Goal: Task Accomplishment & Management: Complete application form

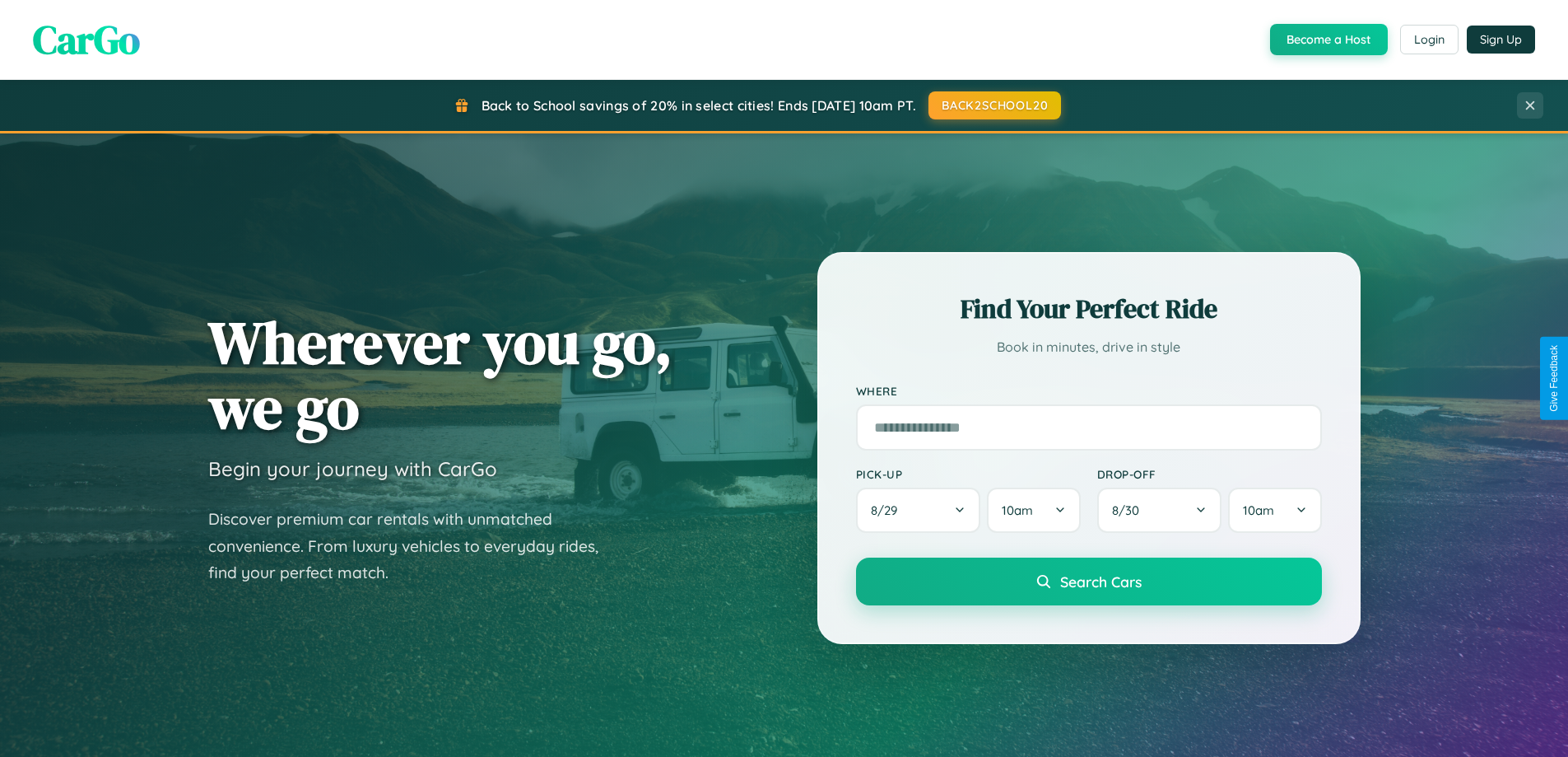
scroll to position [3169, 0]
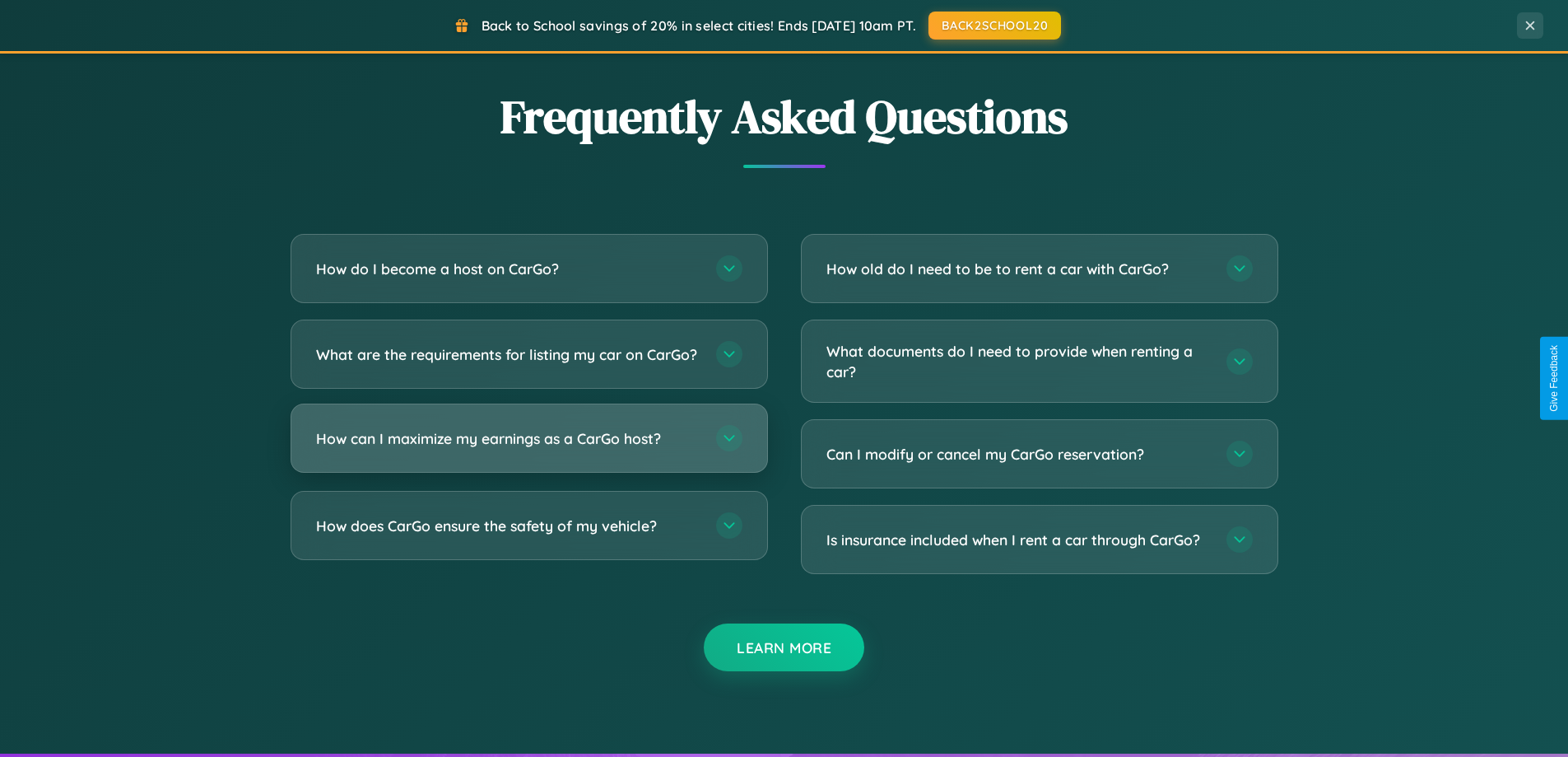
click at [528, 449] on h3 "How can I maximize my earnings as a CarGo host?" at bounding box center [508, 438] width 383 height 21
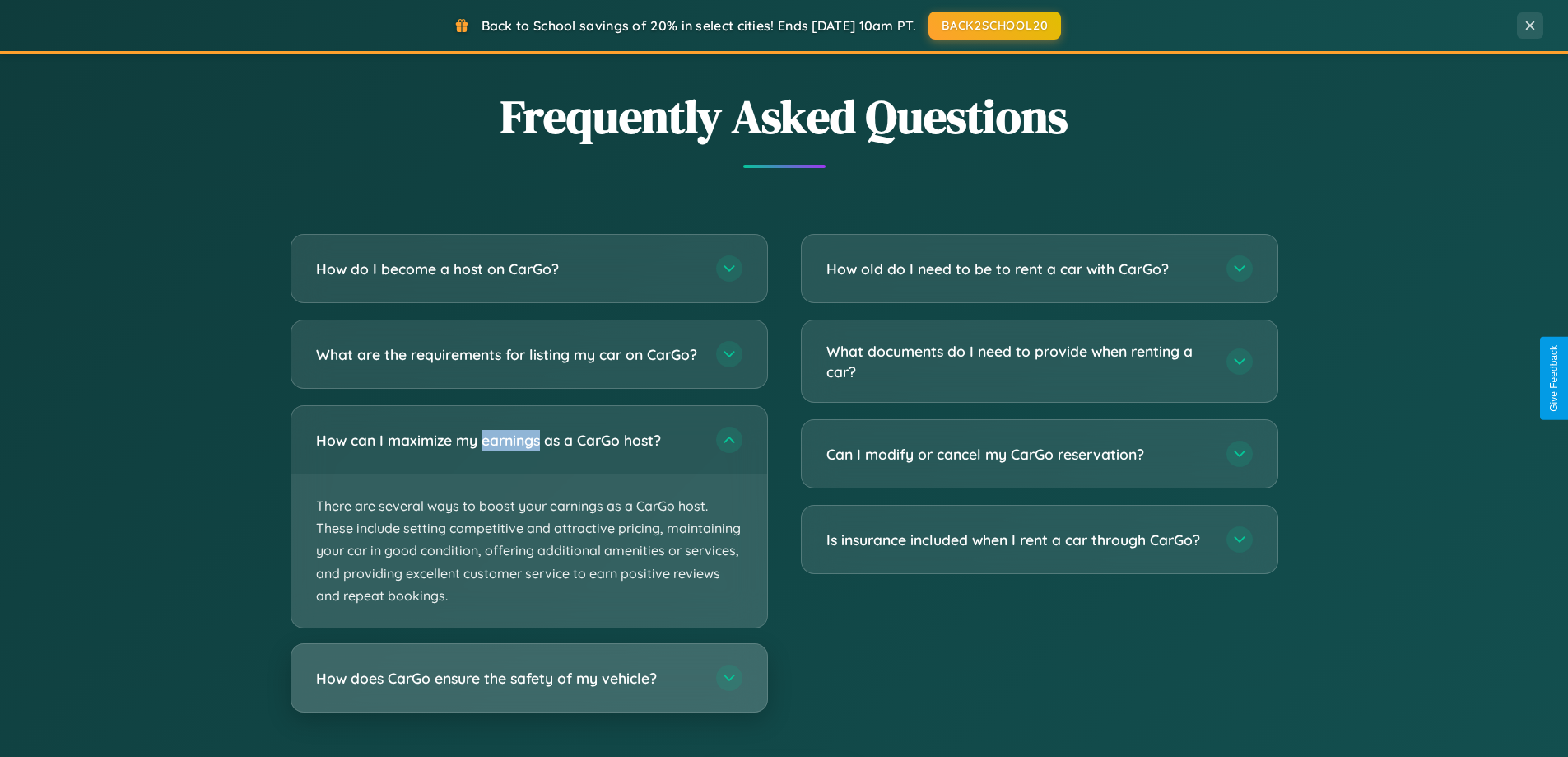
click at [528, 688] on h3 "How does CarGo ensure the safety of my vehicle?" at bounding box center [508, 678] width 383 height 21
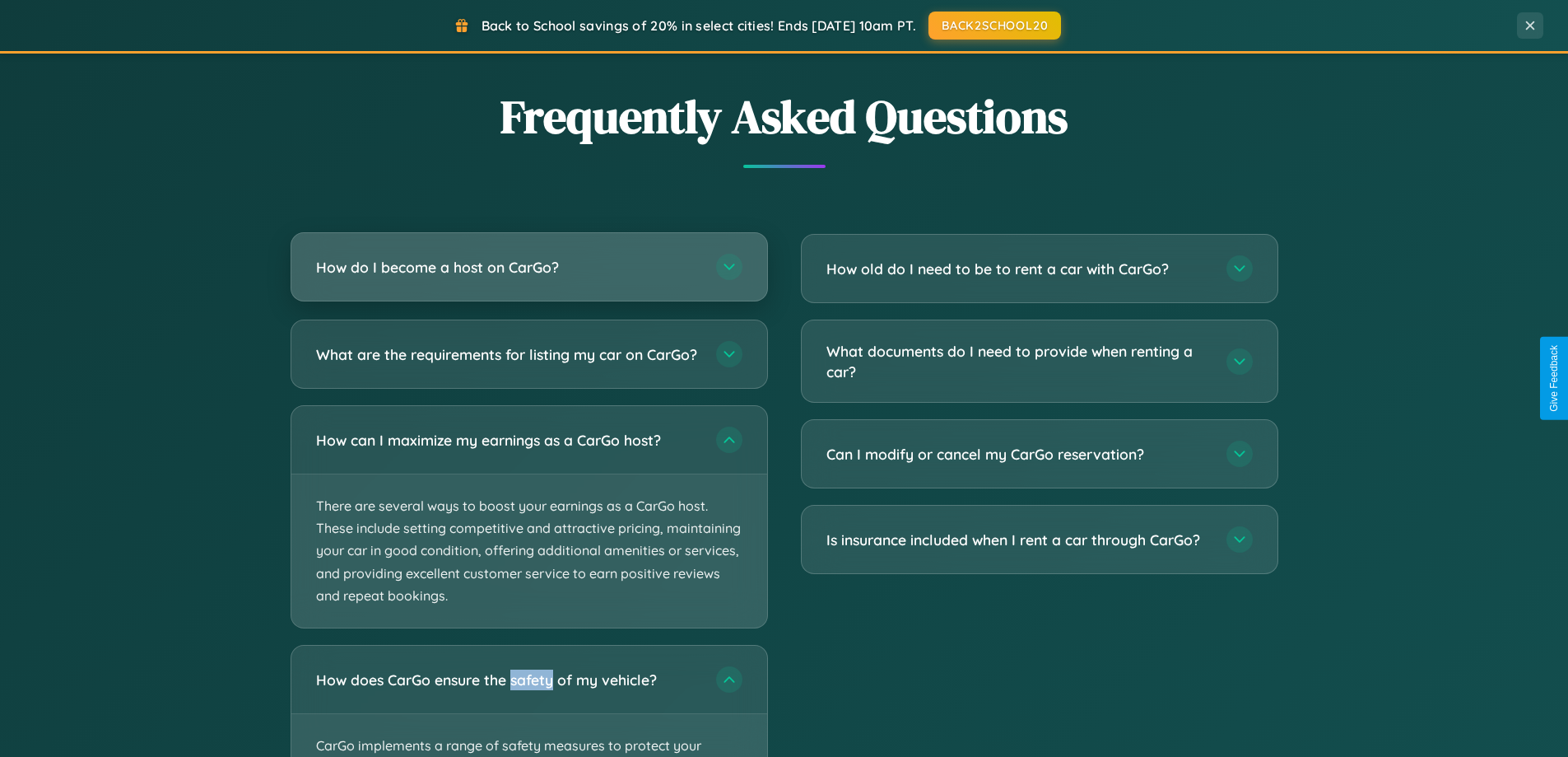
click at [528, 267] on h3 "How do I become a host on CarGo?" at bounding box center [508, 267] width 383 height 21
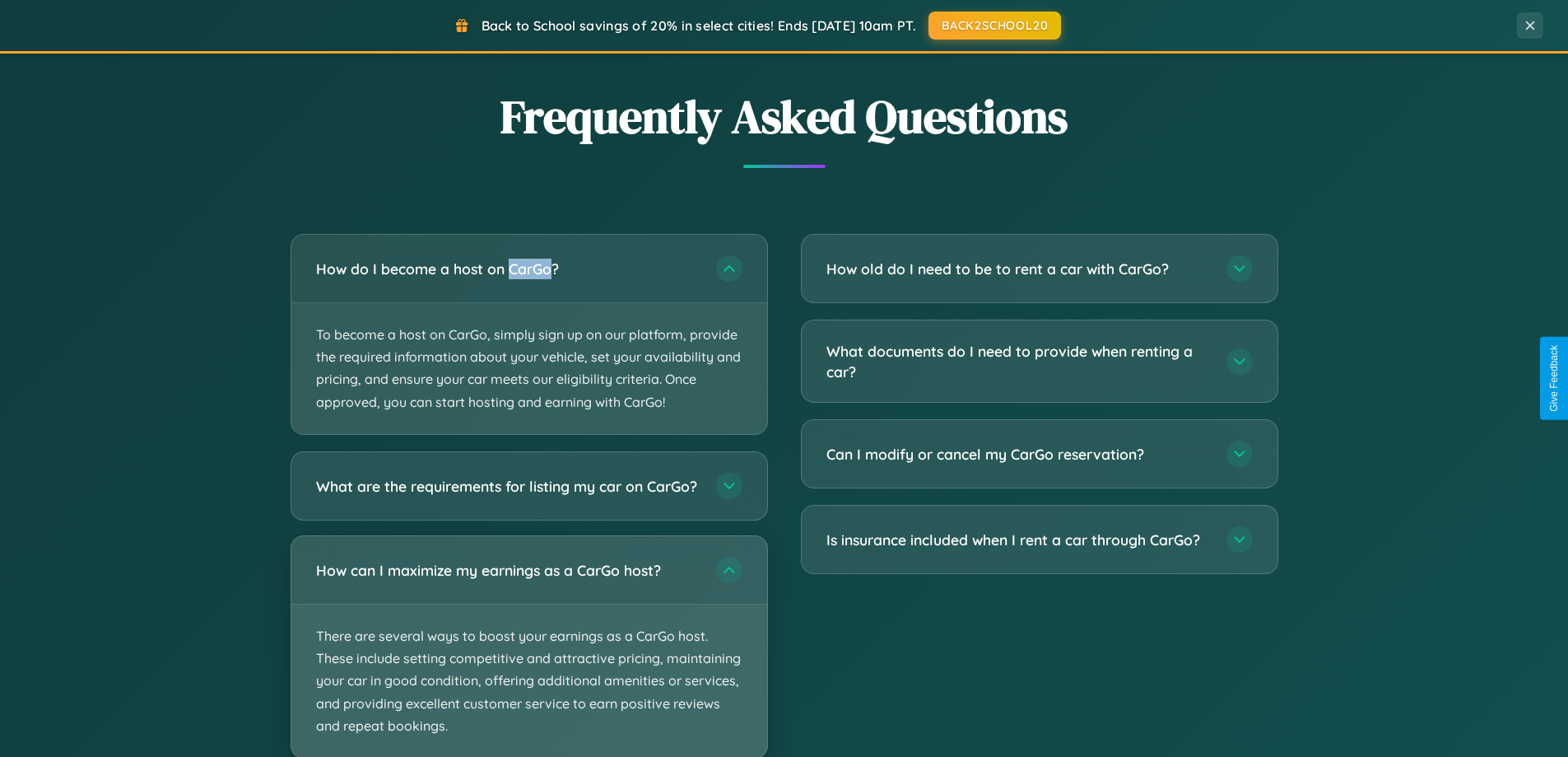
click at [528, 653] on p "There are several ways to boost your earnings as a CarGo host. These include se…" at bounding box center [528, 681] width 475 height 154
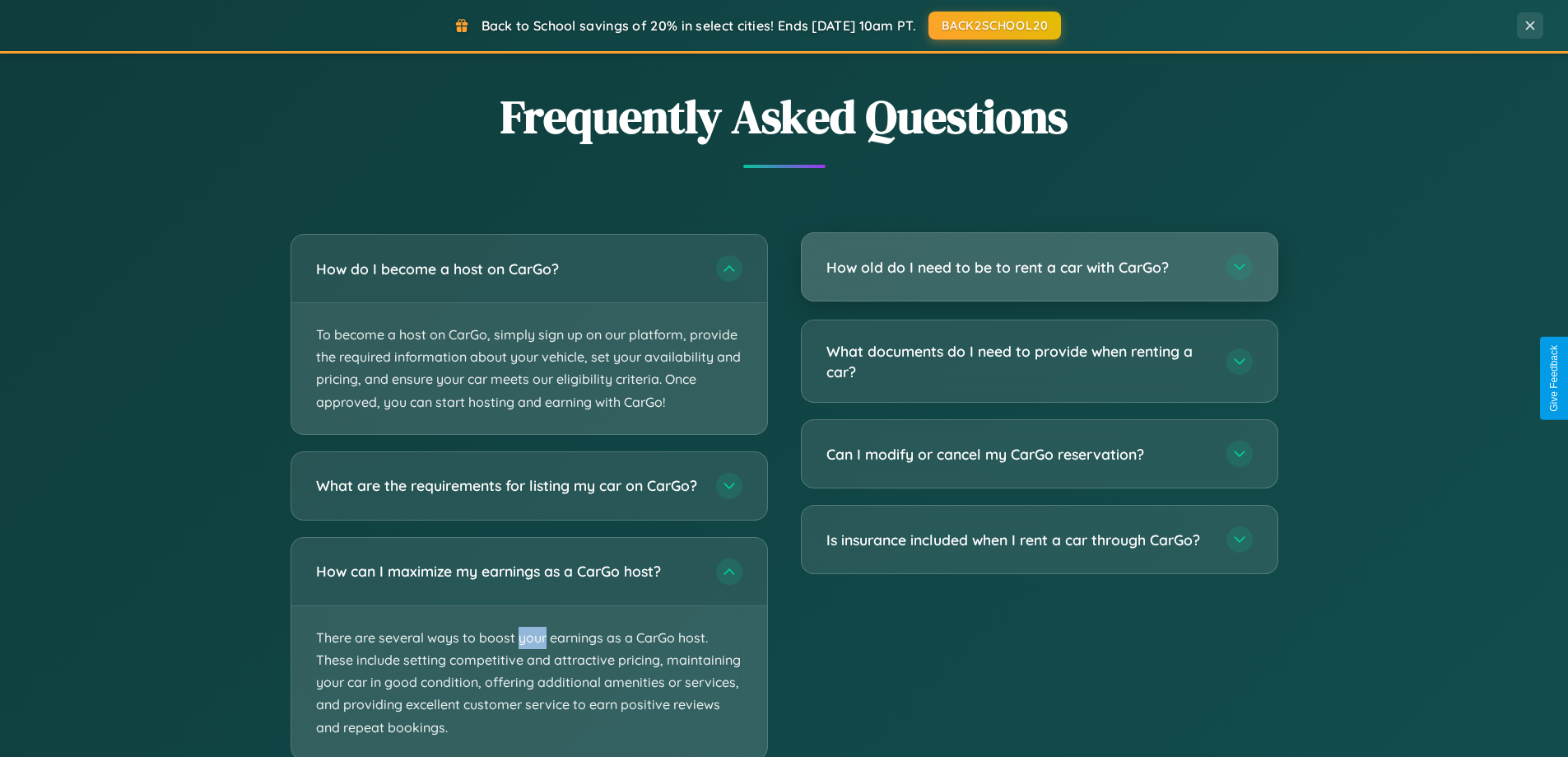
click at [1039, 266] on h3 "How old do I need to be to rent a car with CarGo?" at bounding box center [1018, 267] width 383 height 21
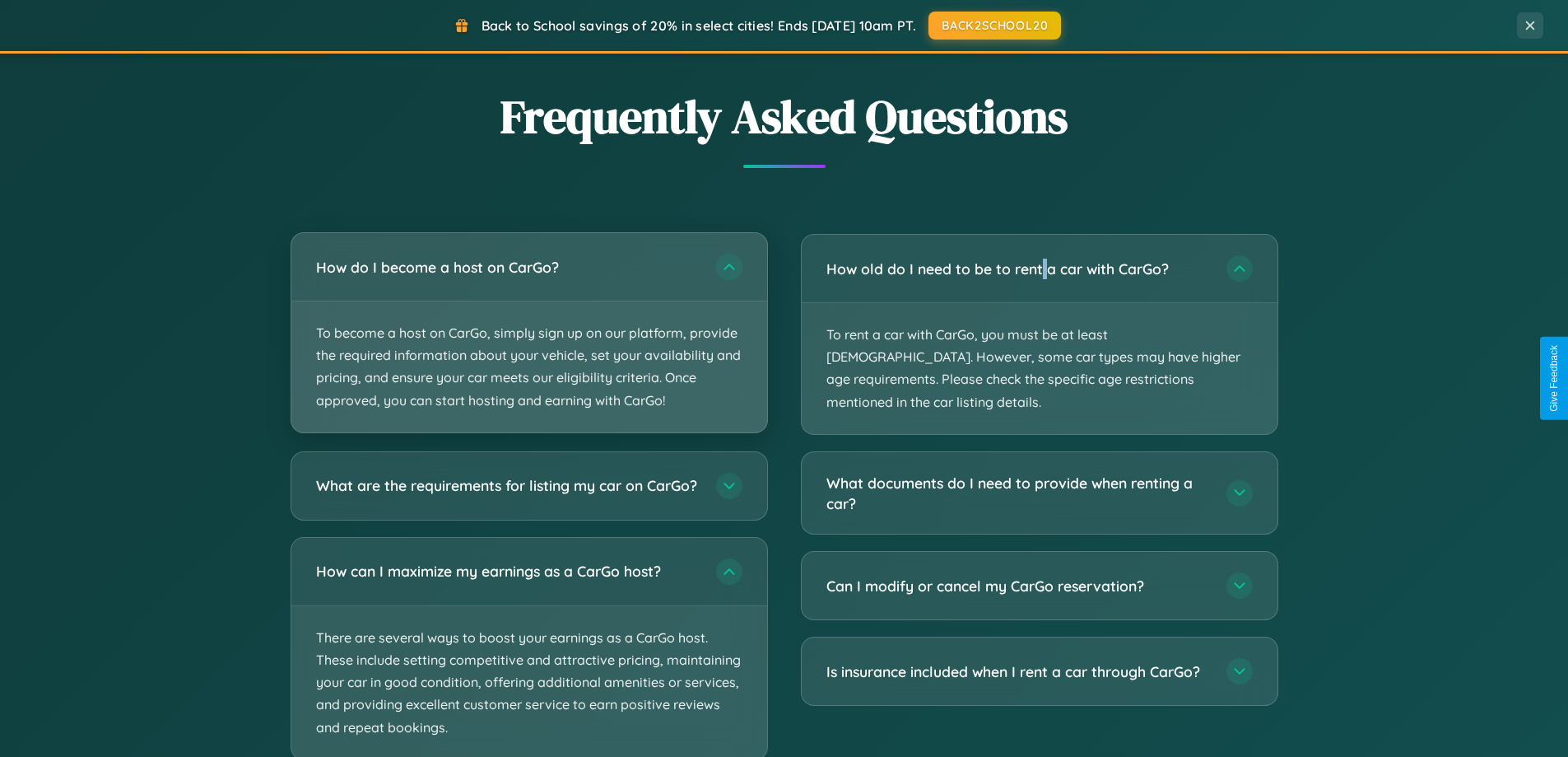
click at [528, 333] on p "To become a host on CarGo, simply sign up on our platform, provide the required…" at bounding box center [528, 367] width 475 height 131
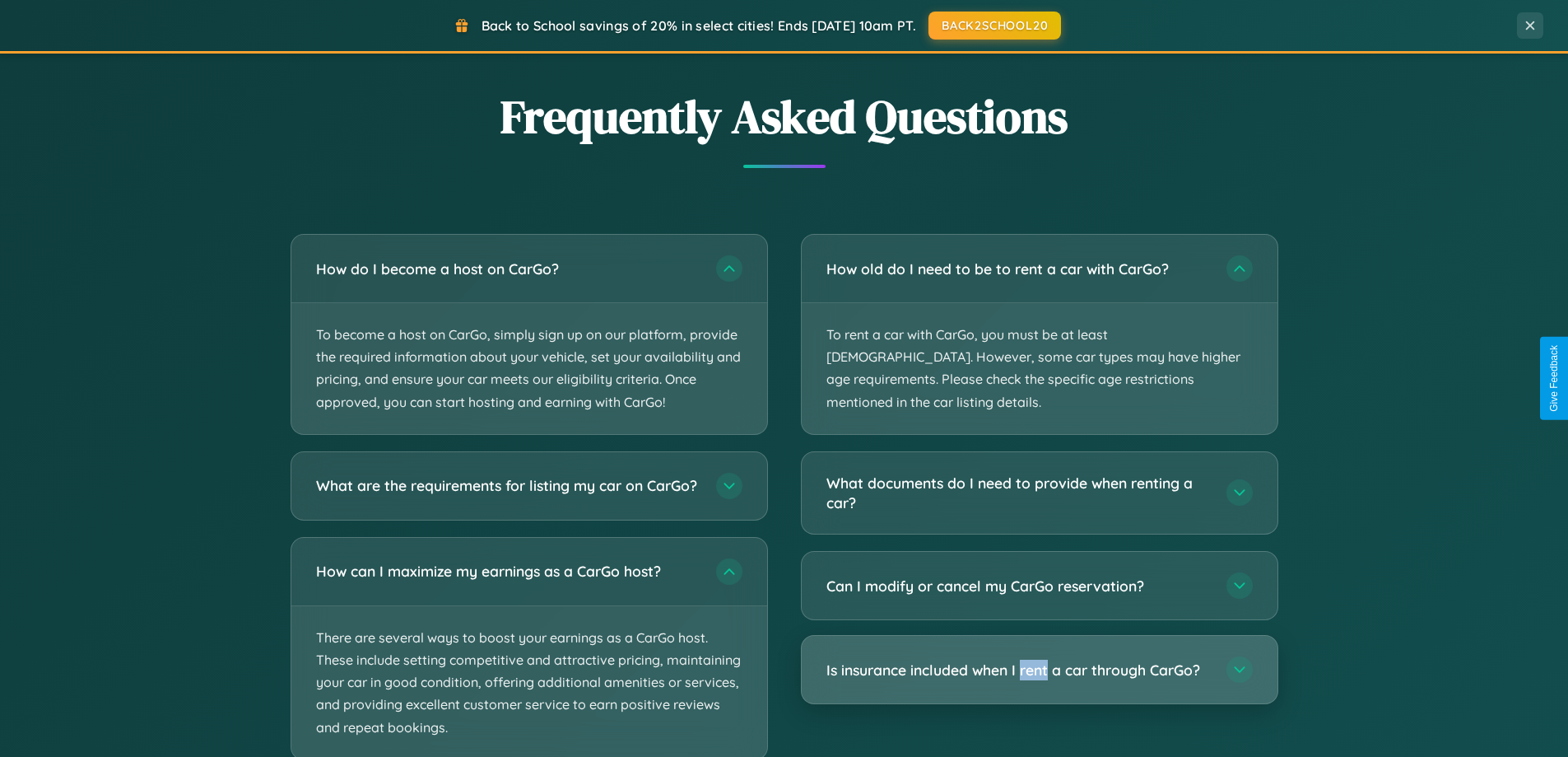
click at [1039, 660] on h3 "Is insurance included when I rent a car through CarGo?" at bounding box center [1018, 670] width 383 height 21
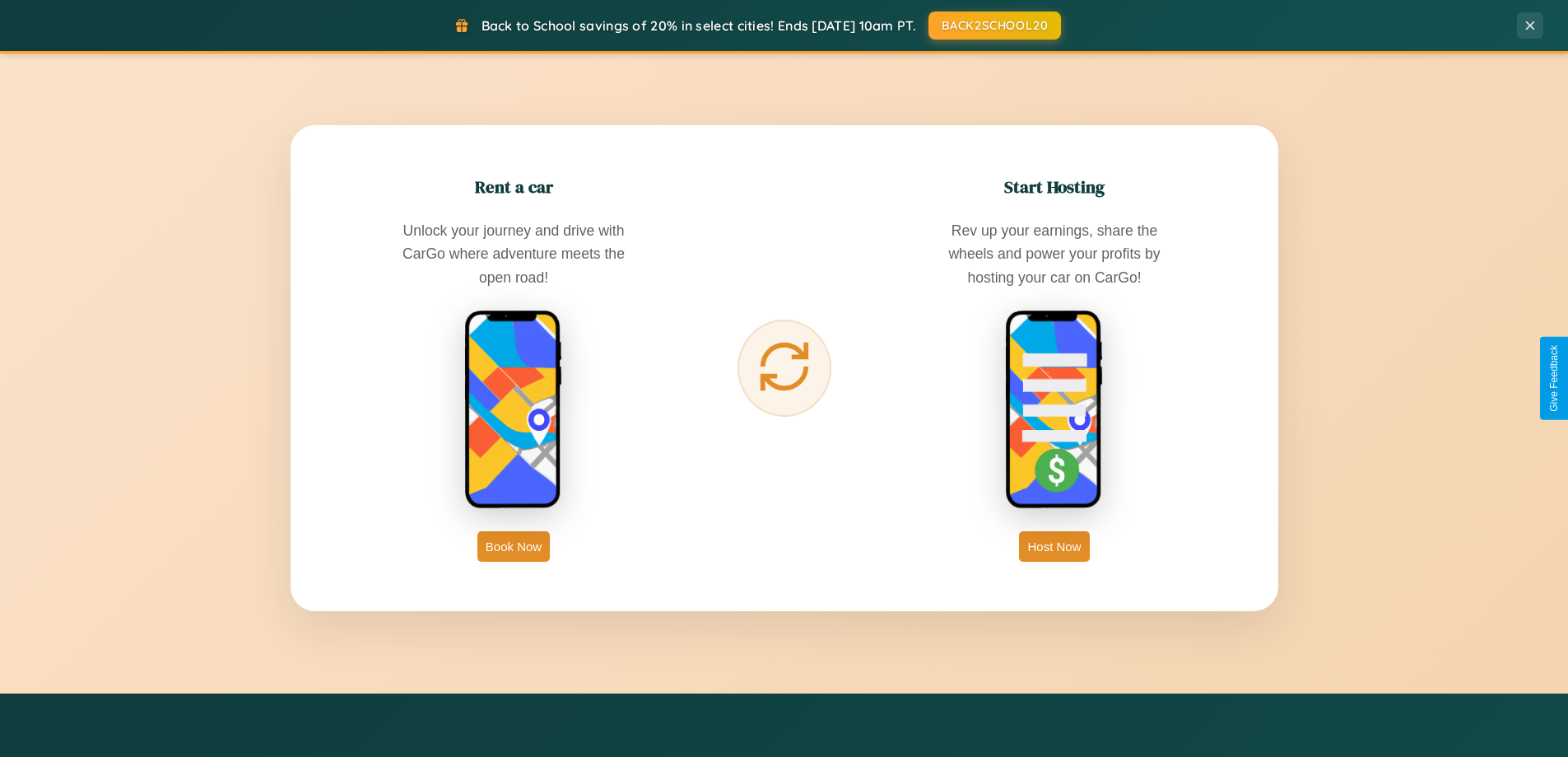
scroll to position [1133, 0]
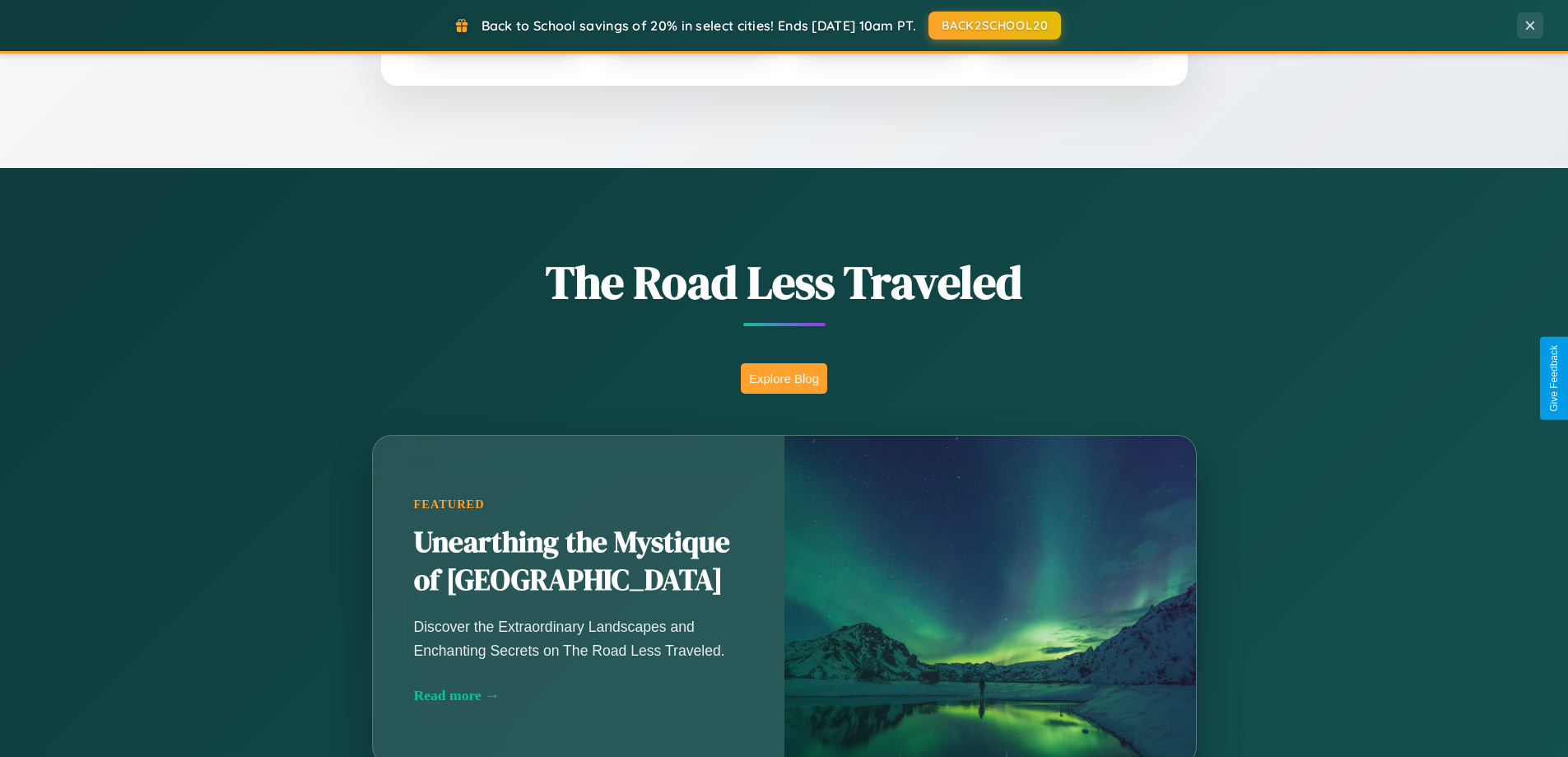
click at [784, 378] on button "Explore Blog" at bounding box center [784, 378] width 86 height 31
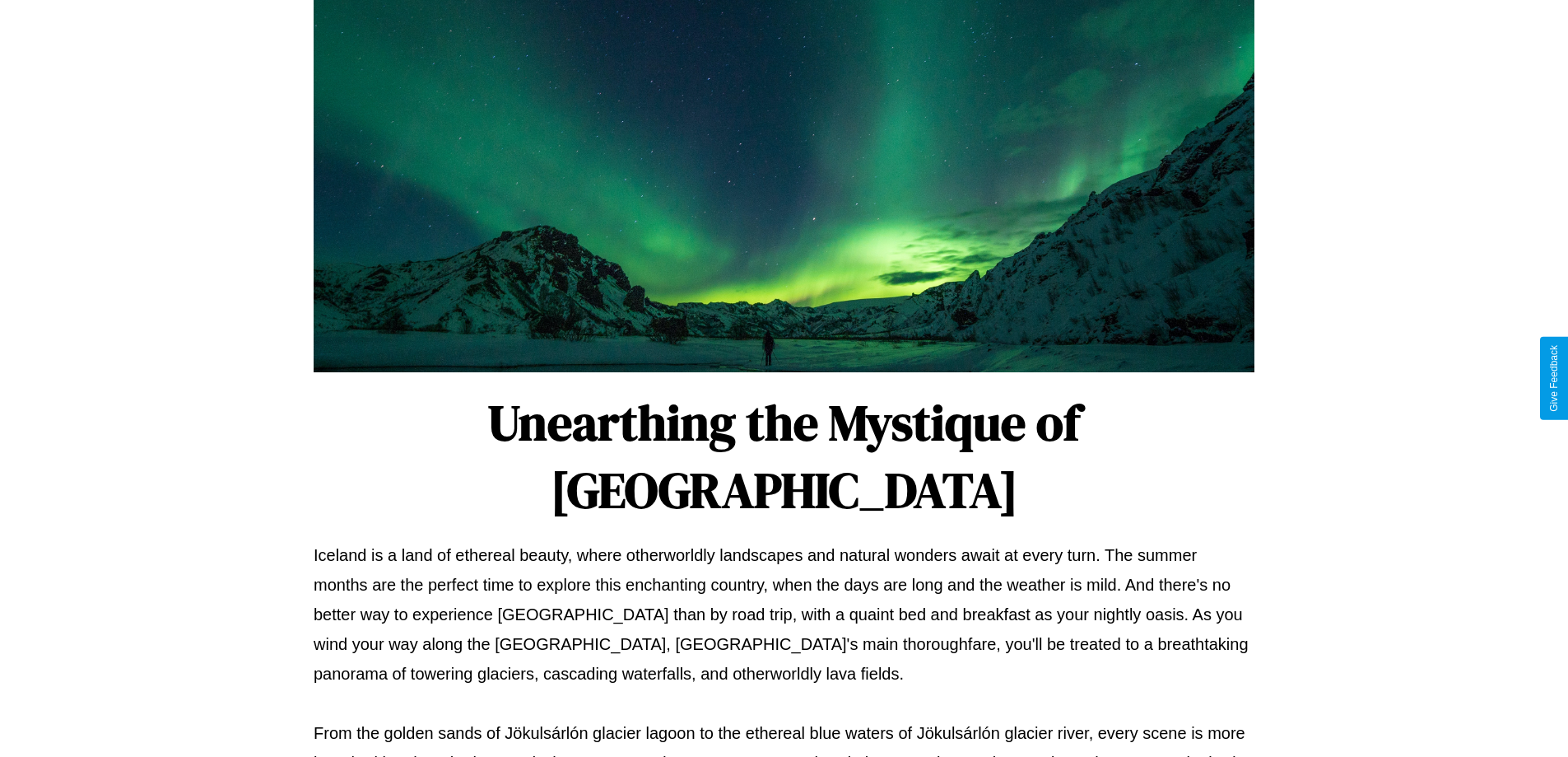
scroll to position [533, 0]
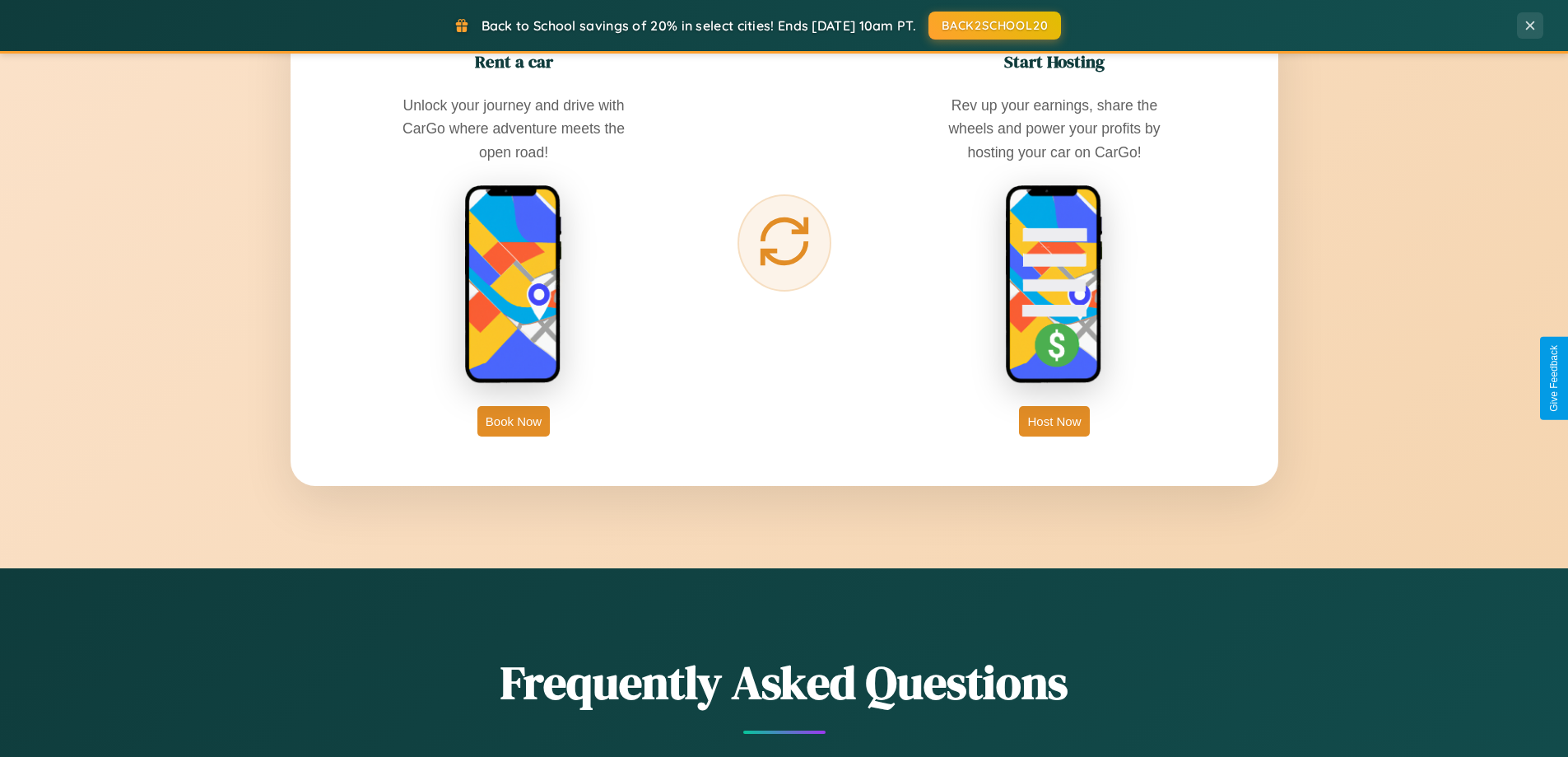
scroll to position [2646, 0]
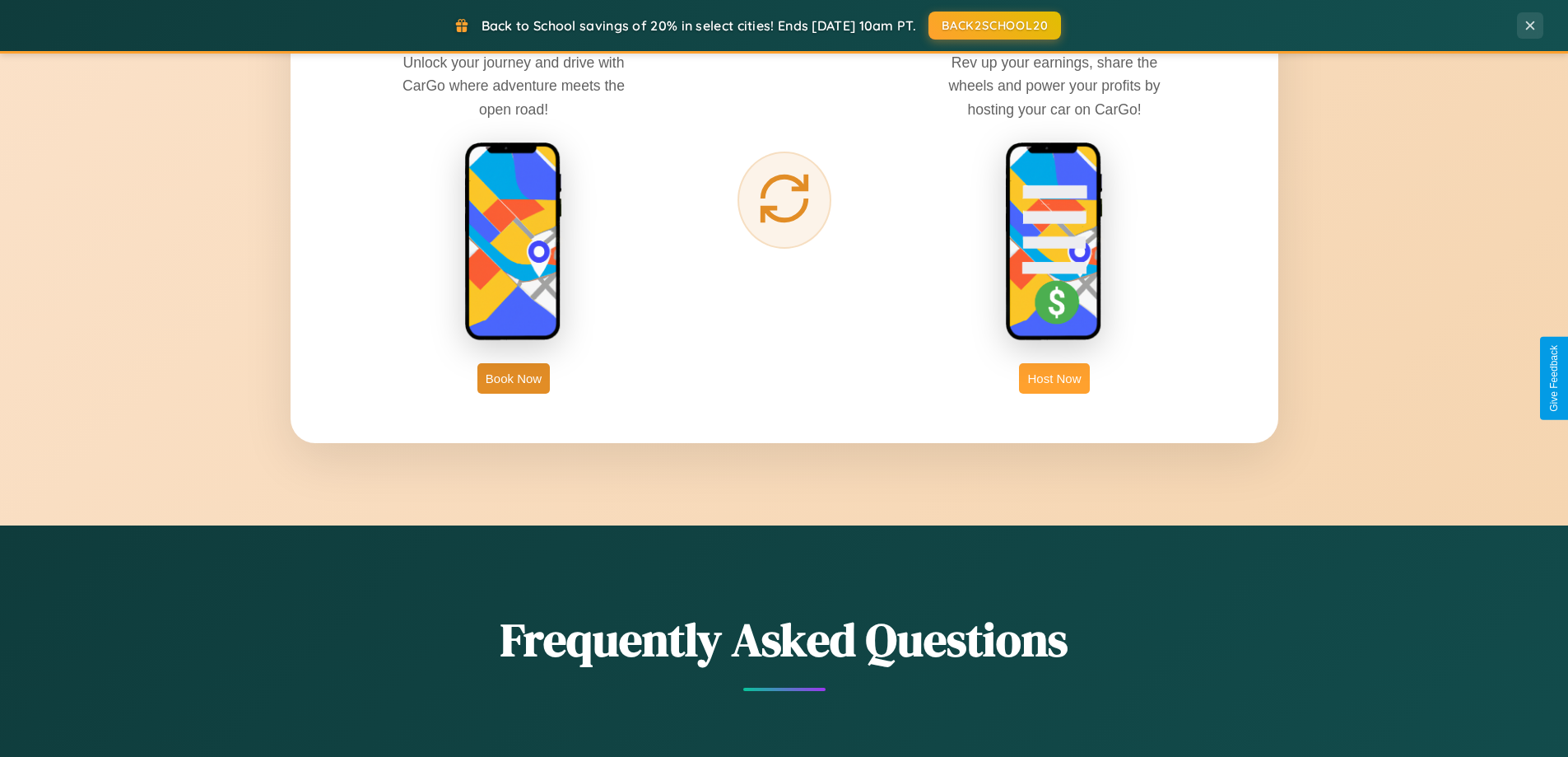
click at [1054, 378] on button "Host Now" at bounding box center [1054, 378] width 70 height 31
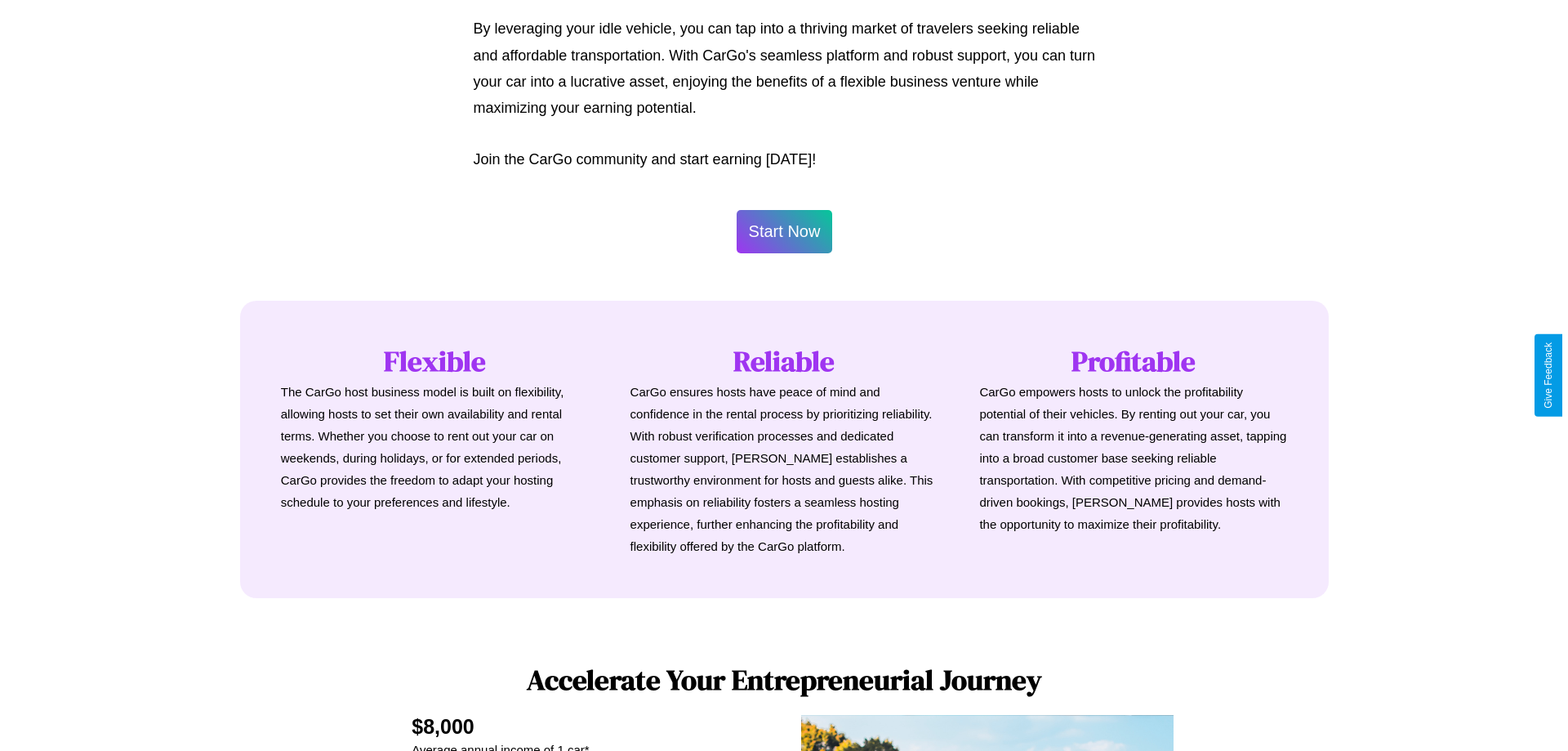
scroll to position [789, 0]
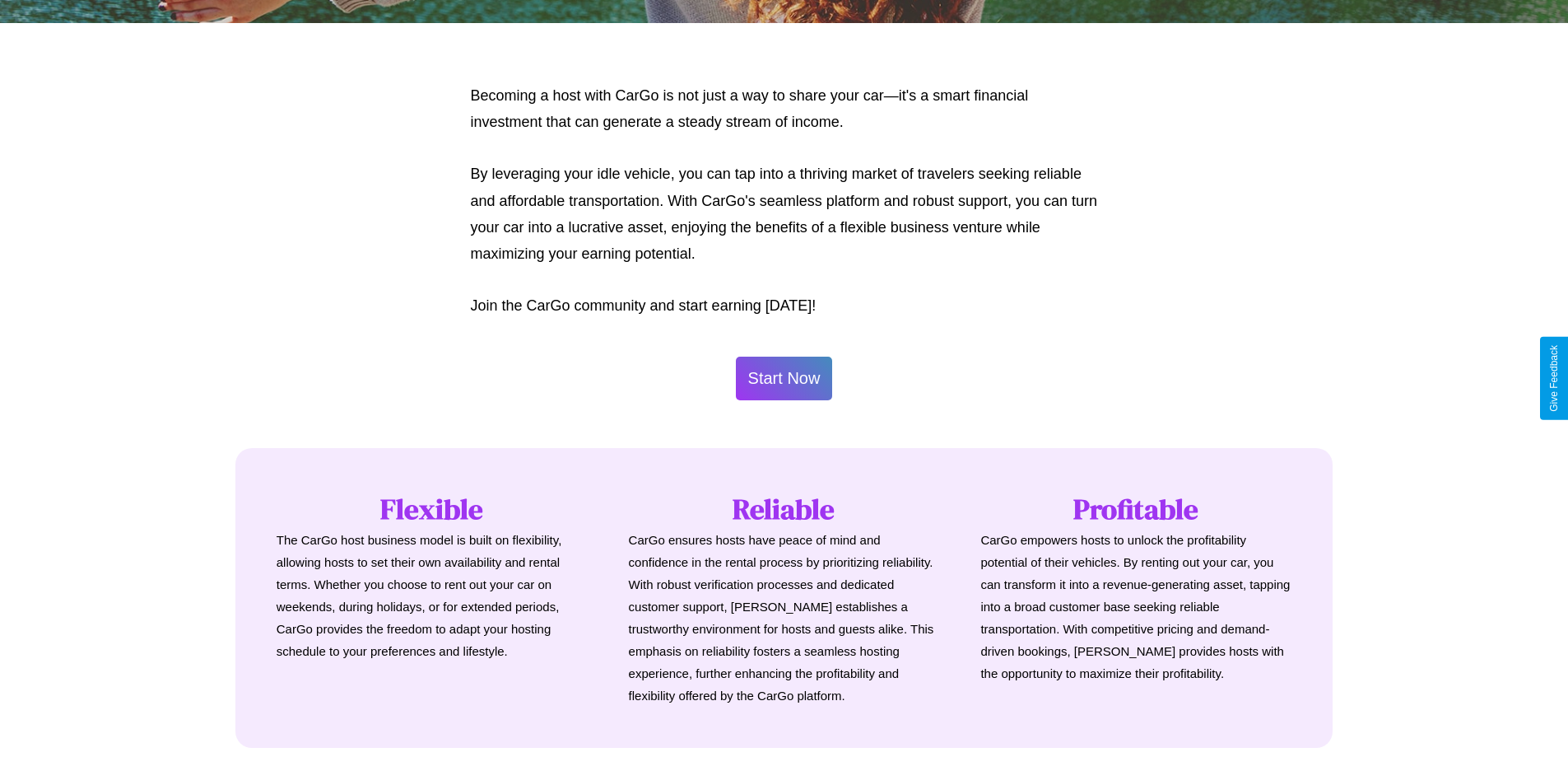
click at [784, 378] on button "Start Now" at bounding box center [784, 378] width 97 height 44
